Goal: Task Accomplishment & Management: Use online tool/utility

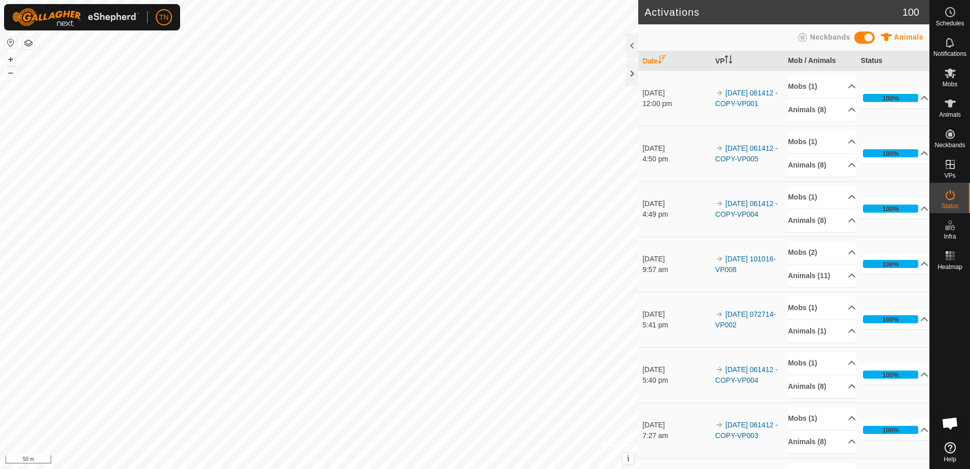
scroll to position [1267, 0]
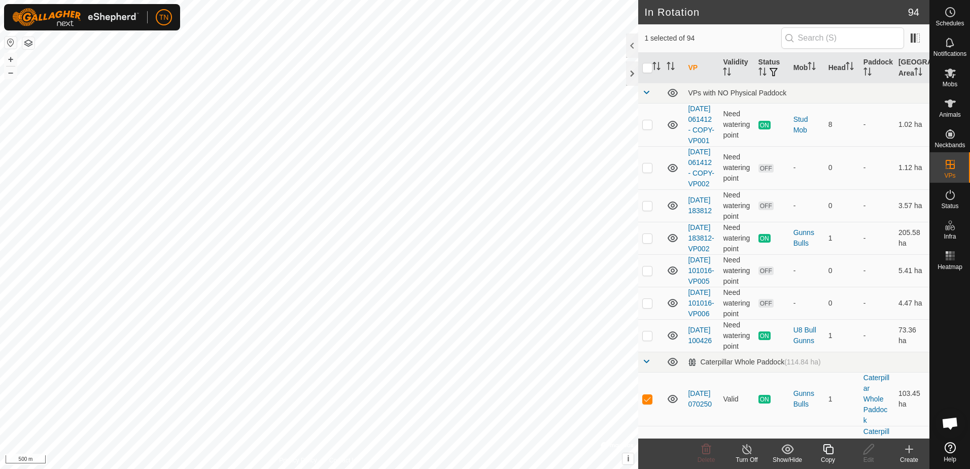
checkbox input "false"
checkbox input "true"
click at [948, 77] on icon at bounding box center [949, 73] width 11 height 10
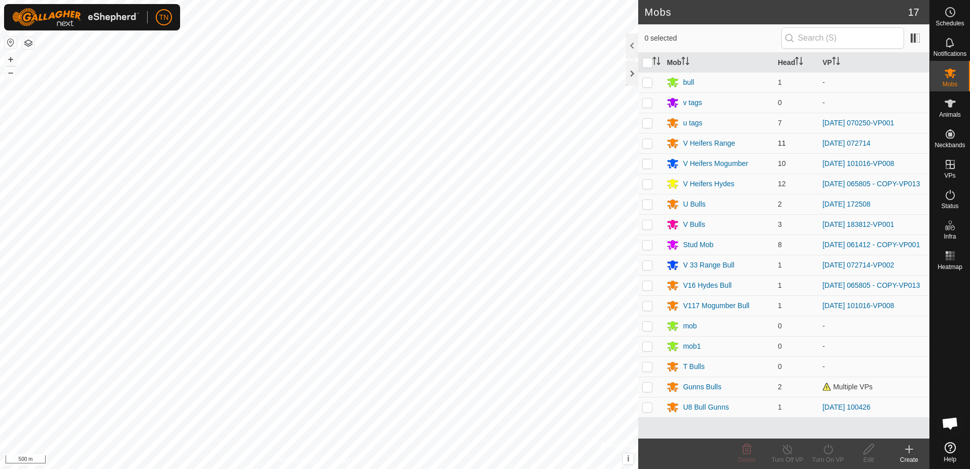
click at [645, 139] on p-checkbox at bounding box center [647, 143] width 10 height 8
checkbox input "true"
click at [645, 269] on p-checkbox at bounding box center [647, 265] width 10 height 8
checkbox input "true"
click at [827, 456] on div "Turn On VP" at bounding box center [827, 459] width 41 height 9
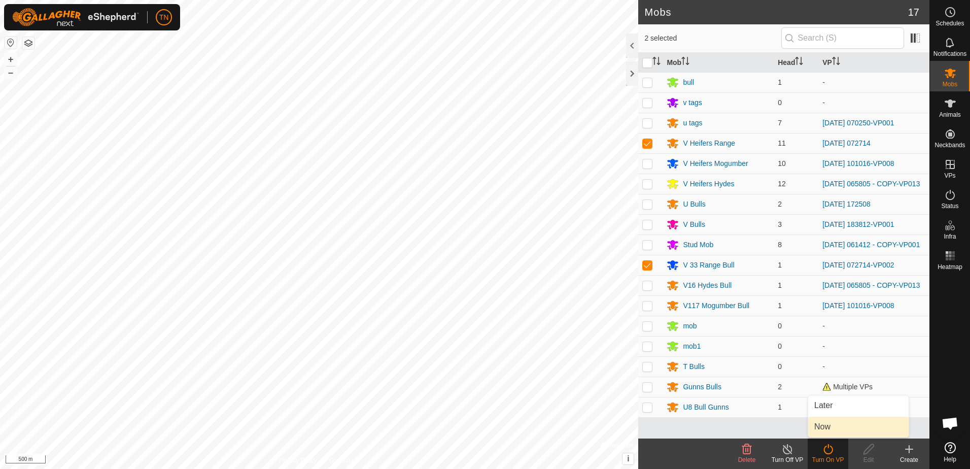
click at [829, 429] on link "Now" at bounding box center [858, 426] width 100 height 20
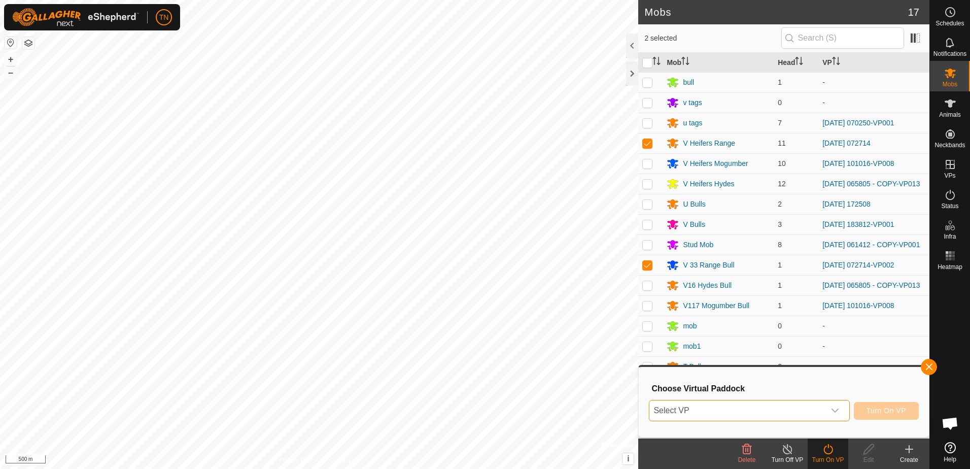
click at [798, 410] on span "Select VP" at bounding box center [736, 410] width 175 height 20
click at [757, 416] on span "Select VP" at bounding box center [736, 410] width 175 height 20
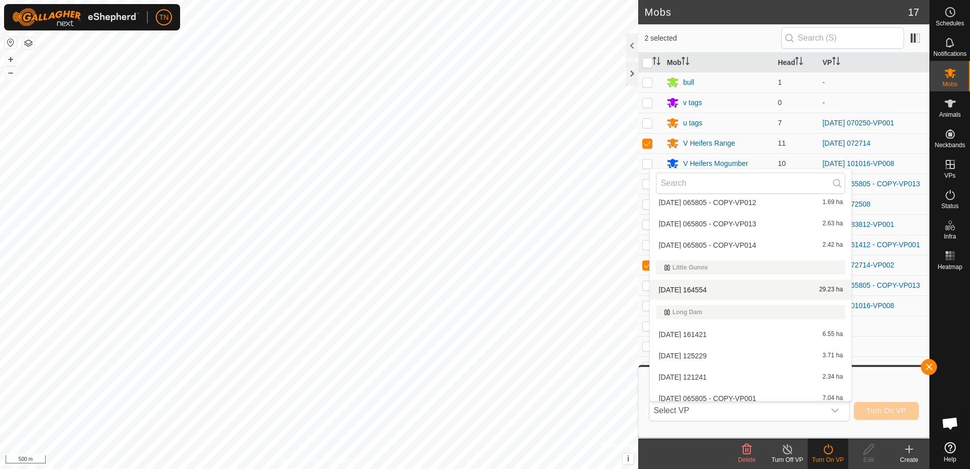
scroll to position [1550, 0]
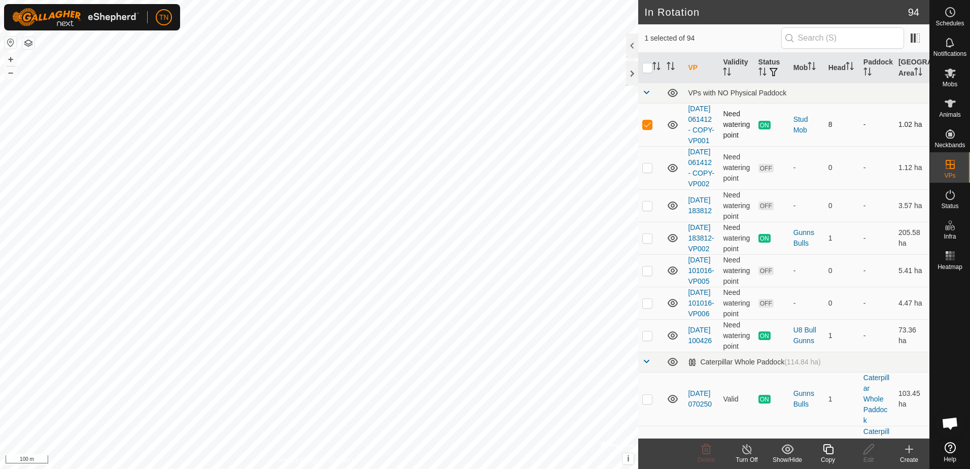
checkbox input "false"
checkbox input "true"
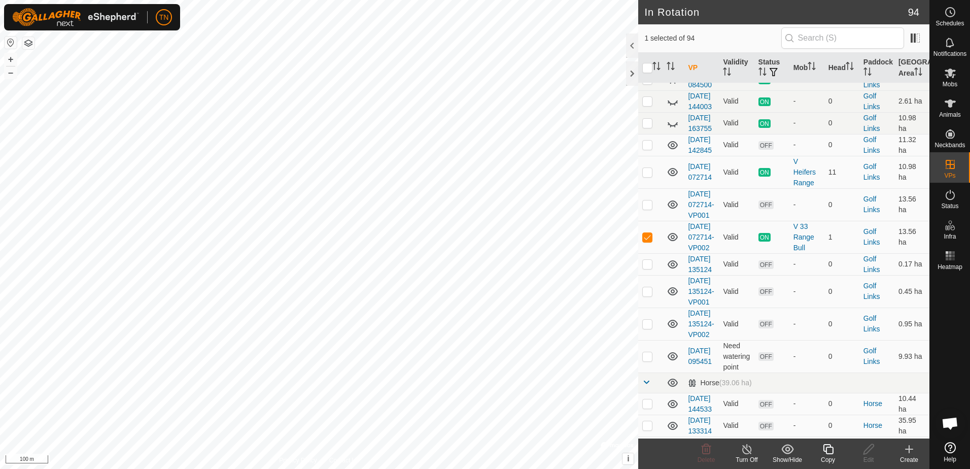
scroll to position [1268, 0]
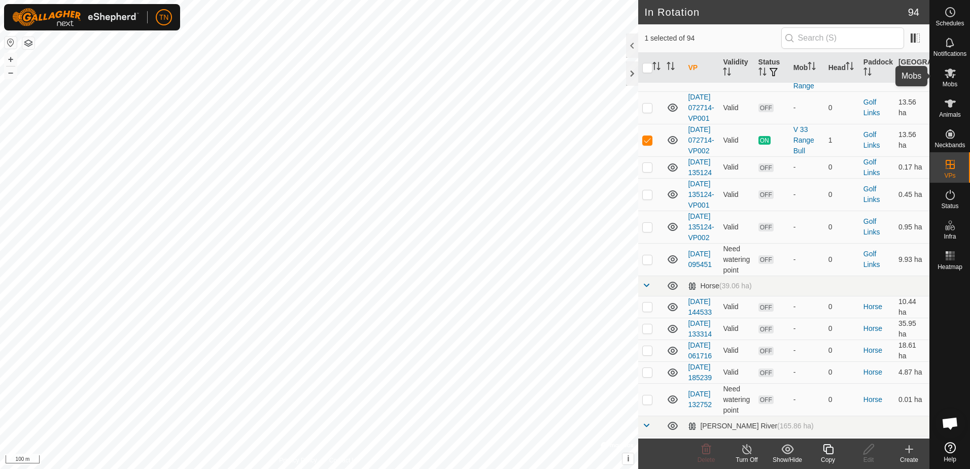
click at [952, 80] on es-mob-svg-icon at bounding box center [950, 73] width 18 height 16
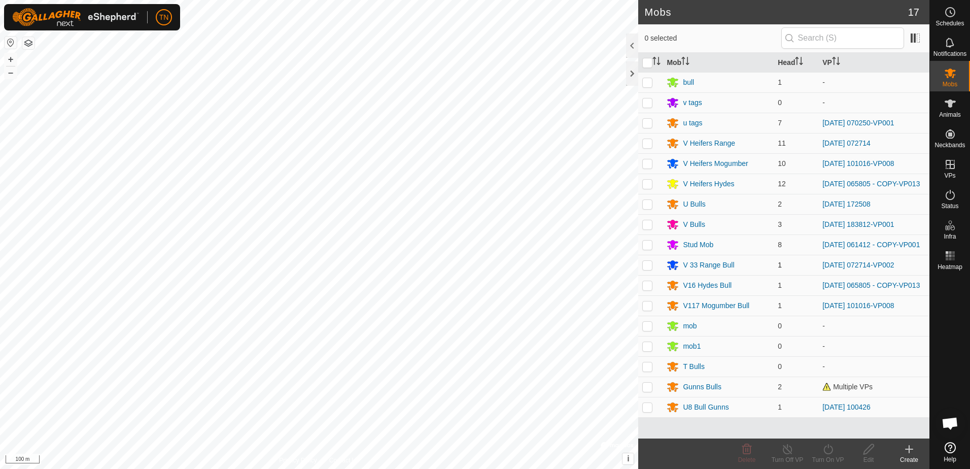
click at [649, 267] on p-checkbox at bounding box center [647, 265] width 10 height 8
checkbox input "true"
click at [829, 446] on icon at bounding box center [827, 449] width 13 height 12
click at [827, 421] on link "Now" at bounding box center [858, 426] width 100 height 20
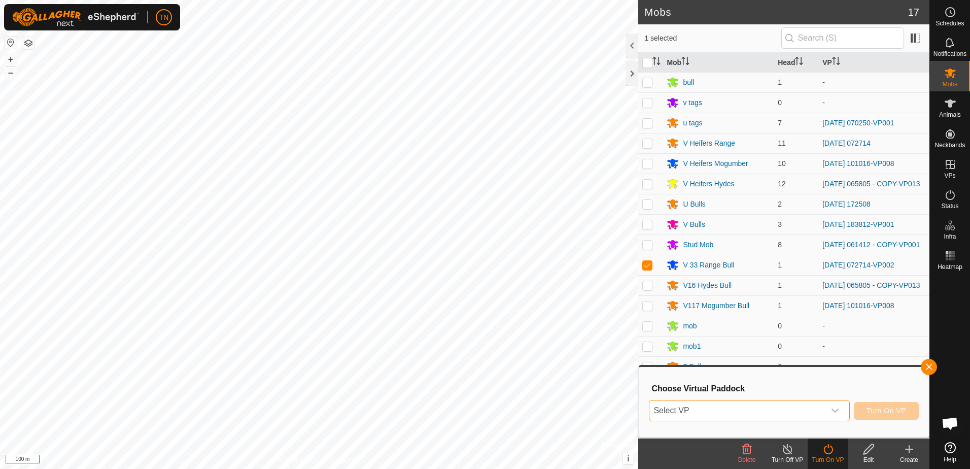
click at [824, 415] on span "Select VP" at bounding box center [736, 410] width 175 height 20
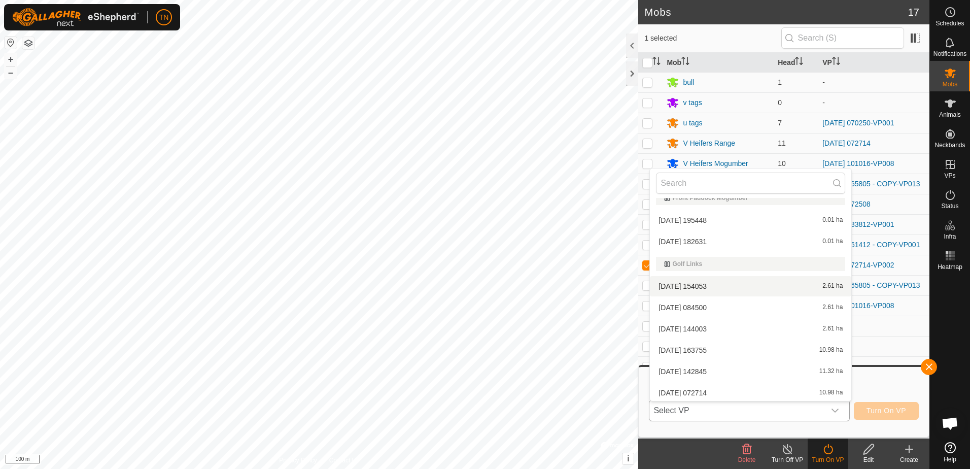
scroll to position [558, 0]
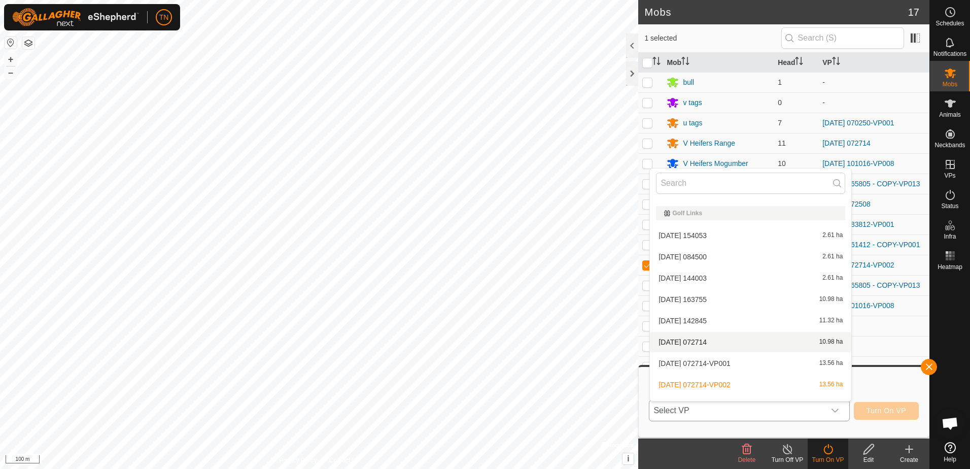
click at [730, 345] on li "[DATE] 072714 10.98 ha" at bounding box center [750, 342] width 201 height 20
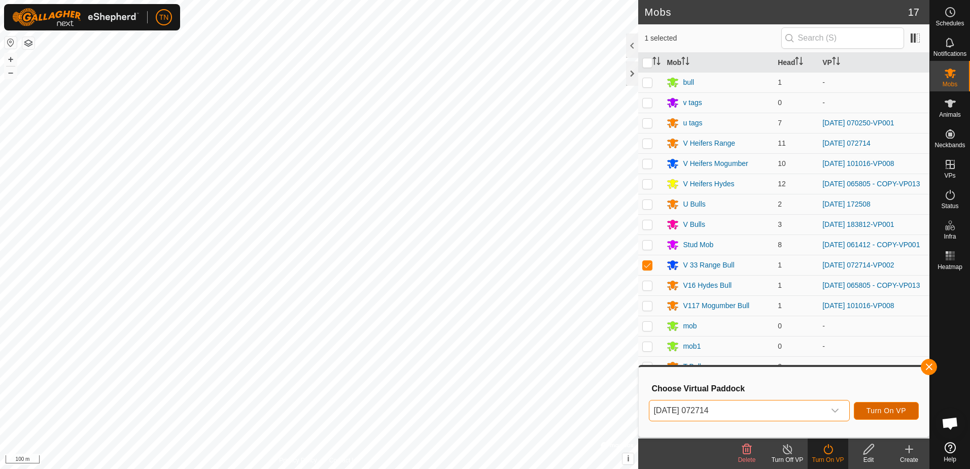
click at [890, 413] on span "Turn On VP" at bounding box center [886, 410] width 40 height 8
